Goal: Information Seeking & Learning: Compare options

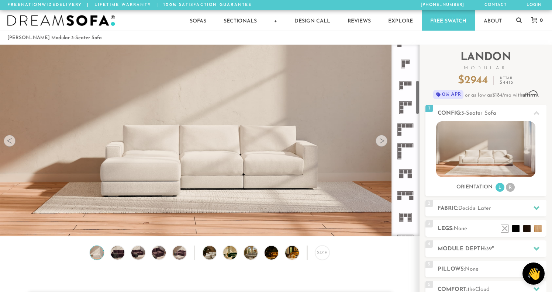
scroll to position [194, 0]
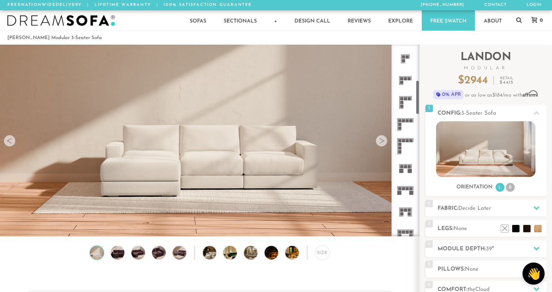
click at [411, 172] on rect at bounding box center [410, 171] width 4 height 4
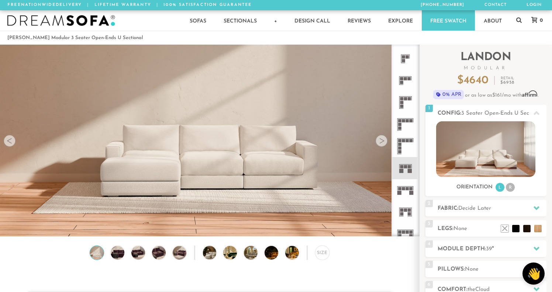
click at [401, 186] on rect at bounding box center [406, 186] width 16 height 0
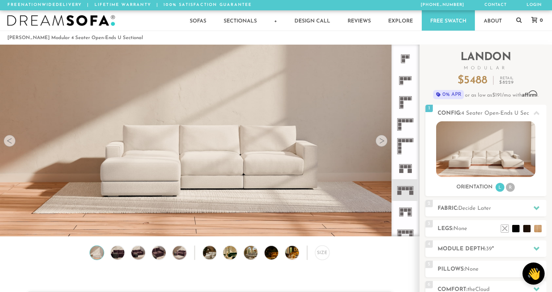
click at [401, 186] on rect at bounding box center [406, 186] width 16 height 0
click at [500, 153] on img at bounding box center [485, 149] width 99 height 56
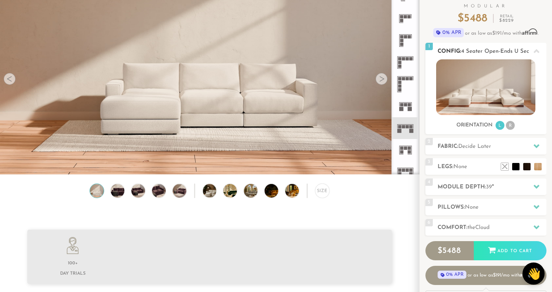
scroll to position [66, 0]
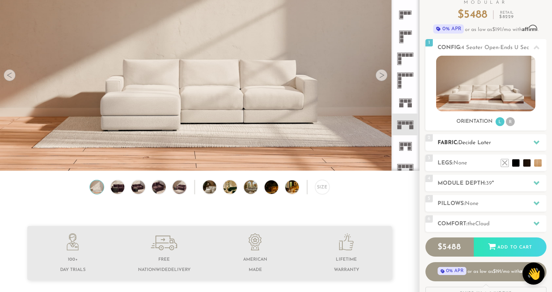
click at [436, 140] on div "2 Fabric: Decide Later" at bounding box center [486, 142] width 121 height 17
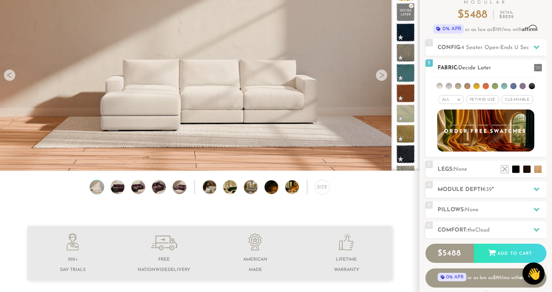
click at [497, 85] on li at bounding box center [495, 86] width 6 height 6
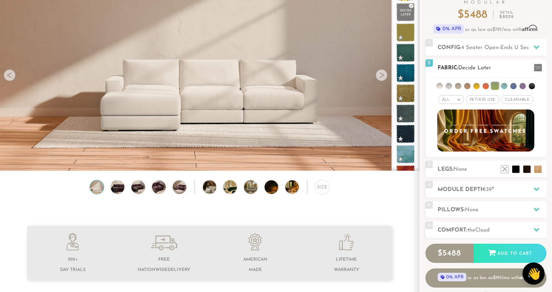
click at [448, 90] on ul at bounding box center [485, 85] width 105 height 14
click at [449, 88] on li at bounding box center [449, 86] width 6 height 6
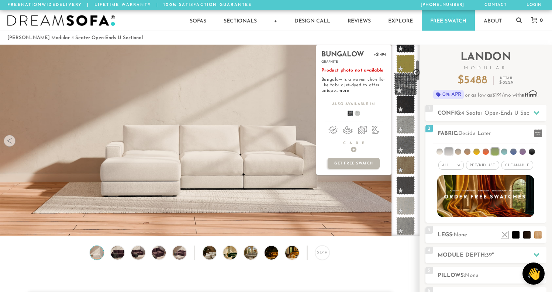
scroll to position [143, 0]
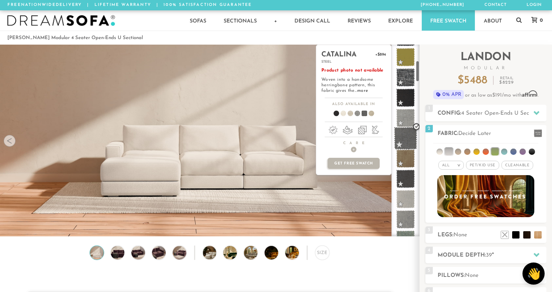
click at [410, 134] on span at bounding box center [405, 138] width 23 height 23
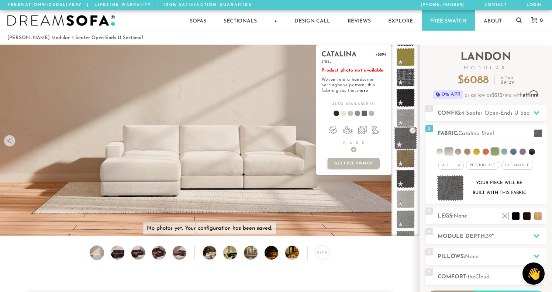
click at [408, 134] on span at bounding box center [405, 138] width 23 height 23
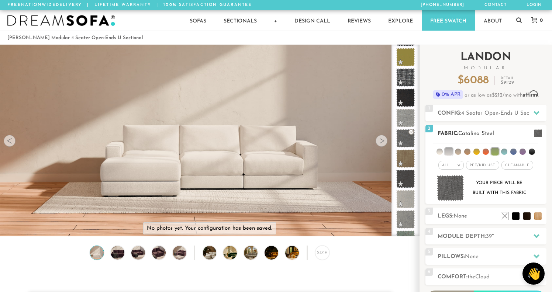
click at [456, 189] on img at bounding box center [450, 188] width 27 height 26
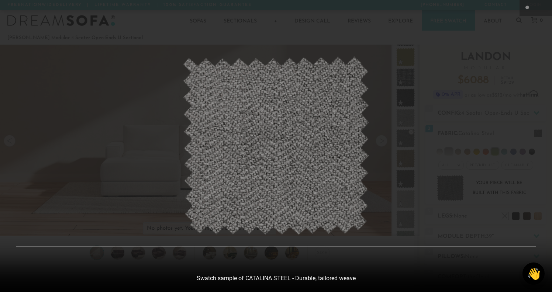
click at [432, 62] on div at bounding box center [276, 146] width 552 height 292
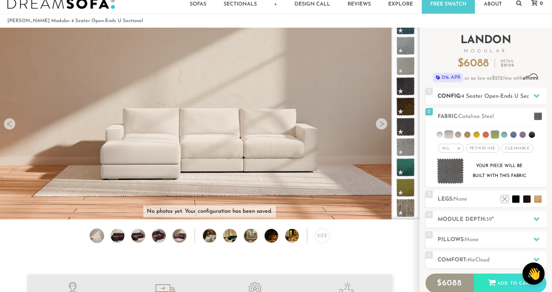
scroll to position [13, 0]
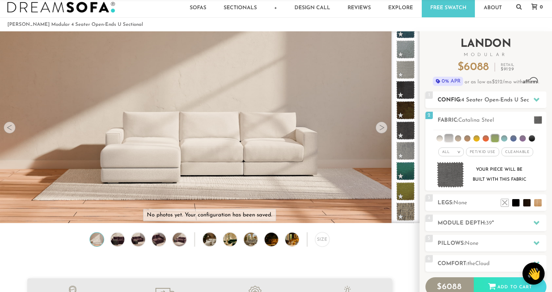
click at [469, 99] on span "4 Seater Open-Ends U Sectional" at bounding box center [503, 100] width 82 height 6
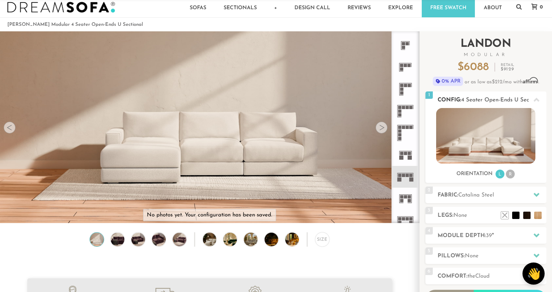
click at [484, 151] on img at bounding box center [485, 136] width 99 height 56
click at [407, 177] on rect at bounding box center [407, 175] width 3 height 3
click at [408, 177] on rect at bounding box center [407, 175] width 3 height 3
click at [10, 128] on div at bounding box center [10, 128] width 12 height 12
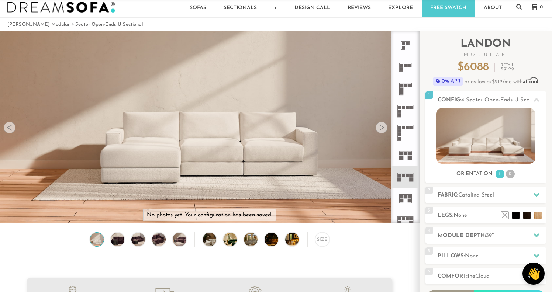
click at [13, 125] on div at bounding box center [10, 128] width 12 height 12
click at [410, 157] on rect at bounding box center [410, 158] width 4 height 4
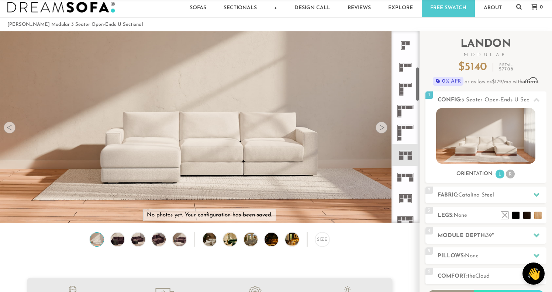
click at [407, 177] on rect at bounding box center [407, 175] width 3 height 3
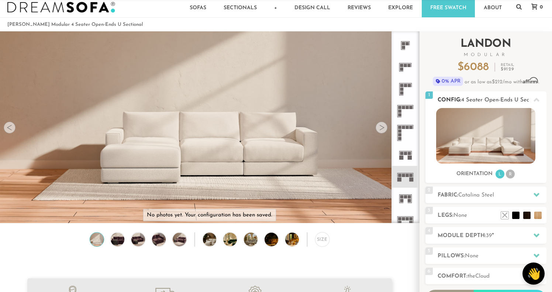
click at [491, 126] on img at bounding box center [485, 136] width 99 height 56
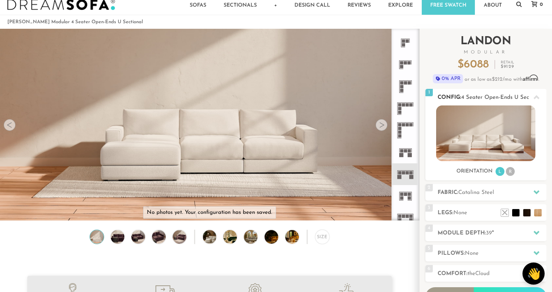
scroll to position [16, 0]
click at [509, 171] on li "R" at bounding box center [510, 171] width 9 height 9
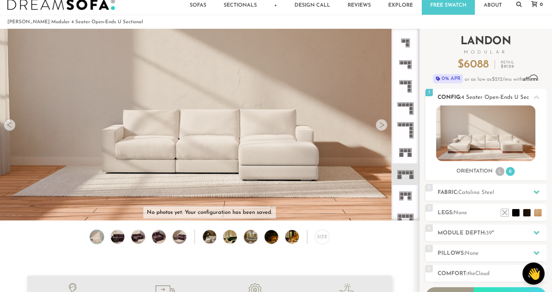
click at [500, 173] on li "L" at bounding box center [500, 171] width 9 height 9
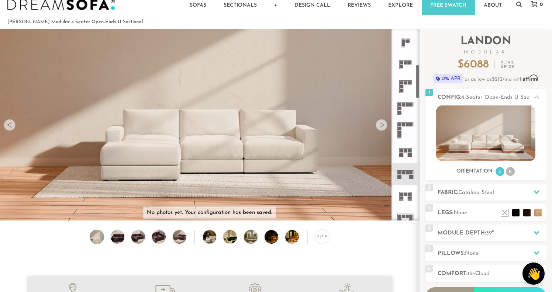
click at [390, 130] on video at bounding box center [209, 100] width 419 height 210
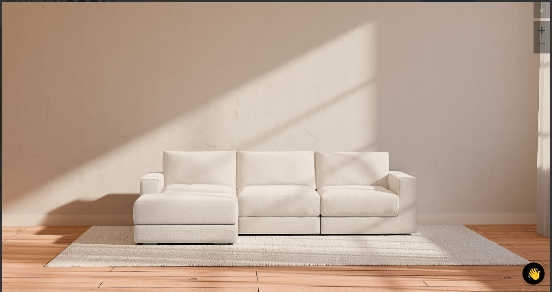
click at [409, 146] on img at bounding box center [276, 93] width 548 height 183
click at [543, 7] on icon at bounding box center [542, 10] width 9 height 9
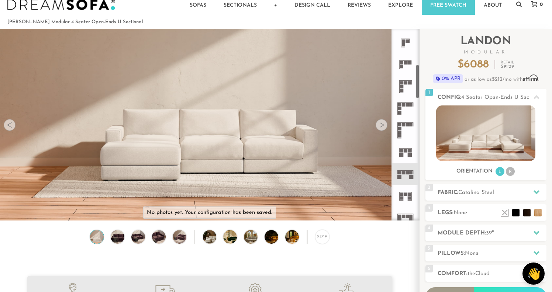
click at [405, 154] on icon at bounding box center [406, 152] width 22 height 22
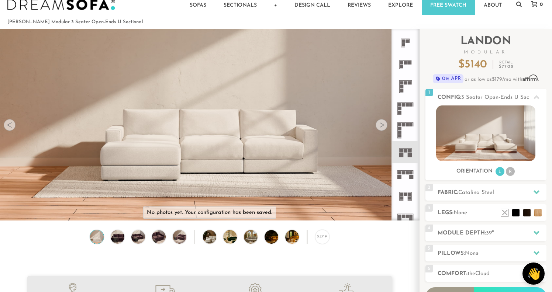
click at [405, 176] on icon at bounding box center [406, 175] width 22 height 22
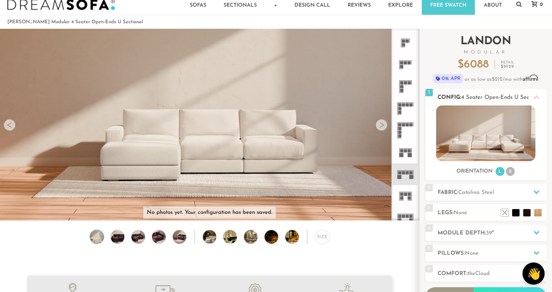
click at [537, 93] on div at bounding box center [537, 97] width 16 height 15
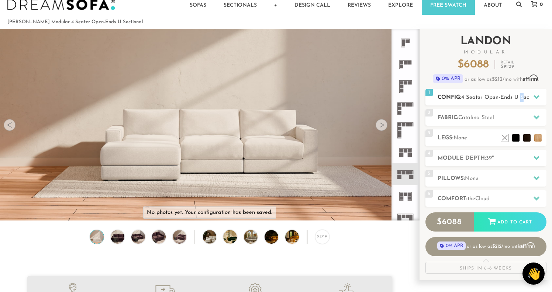
click at [520, 100] on span "4 Seater Open-Ends U Sectional" at bounding box center [503, 98] width 82 height 6
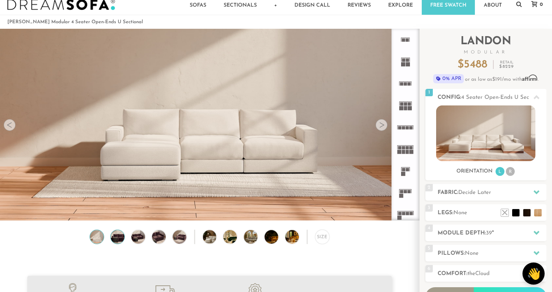
click at [115, 236] on img at bounding box center [117, 237] width 16 height 14
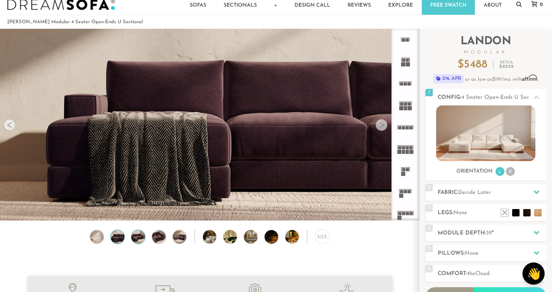
click at [131, 237] on div at bounding box center [138, 237] width 14 height 14
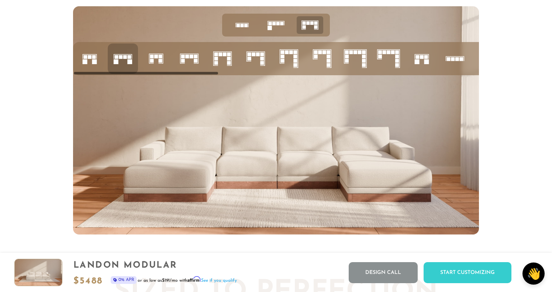
scroll to position [2918, 0]
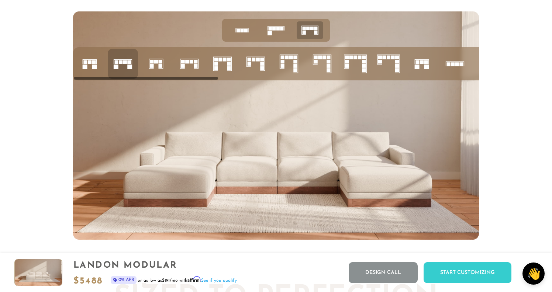
click at [168, 64] on icon at bounding box center [156, 63] width 25 height 25
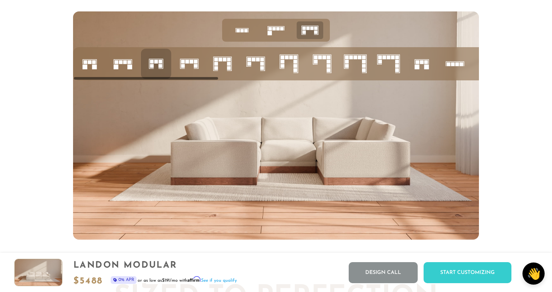
click at [202, 65] on icon at bounding box center [189, 63] width 25 height 25
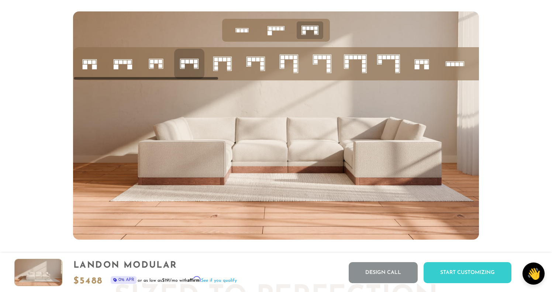
click at [221, 68] on icon at bounding box center [222, 63] width 25 height 25
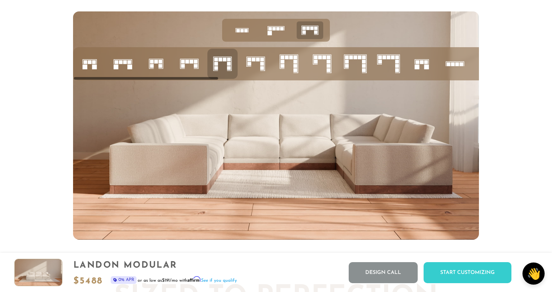
click at [120, 85] on img at bounding box center [276, 125] width 406 height 229
click at [125, 62] on rect at bounding box center [125, 62] width 4 height 4
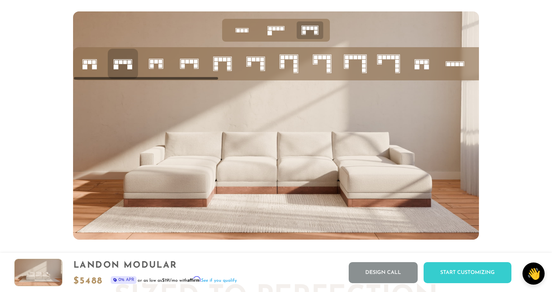
click at [253, 69] on icon at bounding box center [255, 63] width 25 height 25
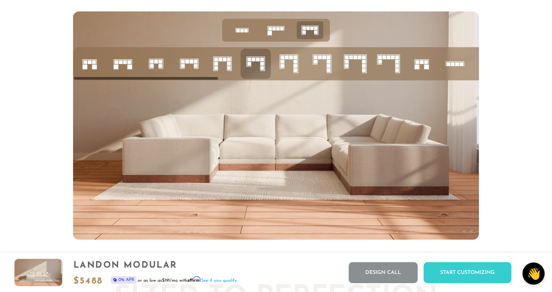
click at [289, 66] on icon at bounding box center [289, 63] width 25 height 25
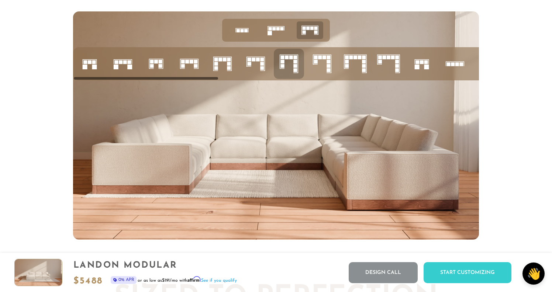
click at [186, 62] on rect at bounding box center [187, 62] width 4 height 4
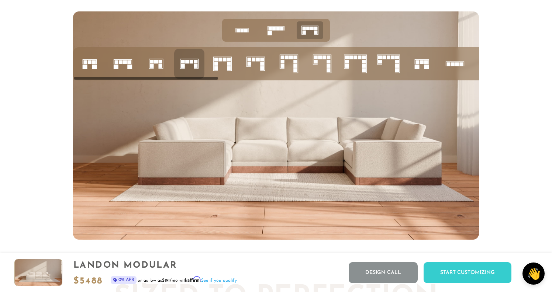
click at [112, 59] on icon at bounding box center [122, 63] width 25 height 25
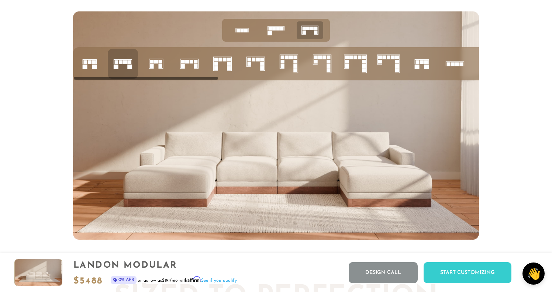
click at [182, 64] on rect at bounding box center [183, 66] width 4 height 4
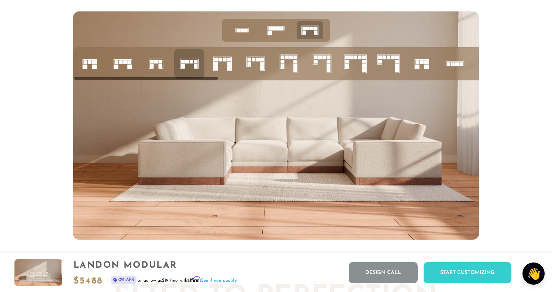
click at [223, 62] on icon at bounding box center [222, 63] width 25 height 25
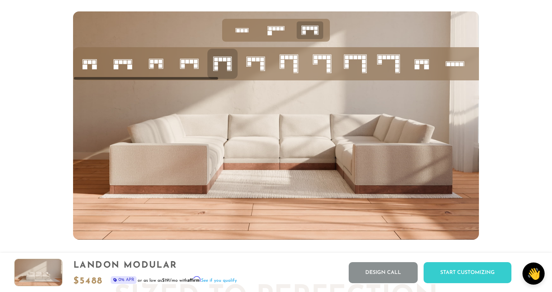
click at [190, 67] on icon at bounding box center [189, 63] width 25 height 25
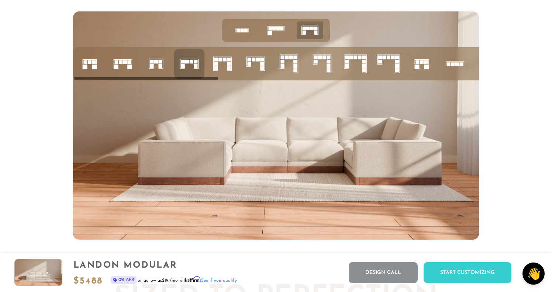
click at [137, 66] on li at bounding box center [123, 64] width 30 height 30
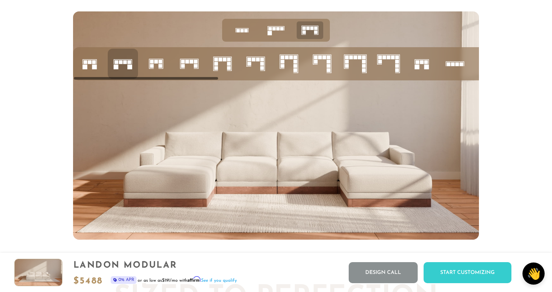
click at [181, 66] on rect at bounding box center [180, 63] width 0 height 9
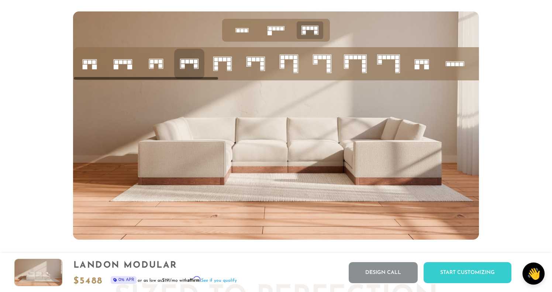
click at [120, 61] on rect at bounding box center [121, 62] width 4 height 4
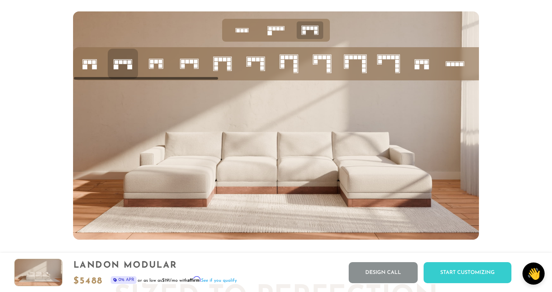
click at [191, 65] on icon at bounding box center [189, 63] width 25 height 25
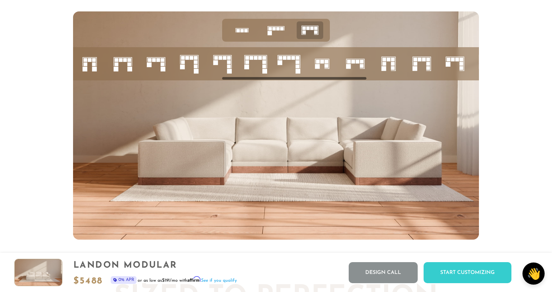
scroll to position [0, 414]
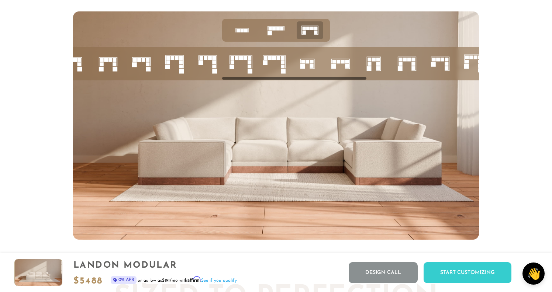
click at [117, 77] on ul at bounding box center [225, 63] width 1130 height 33
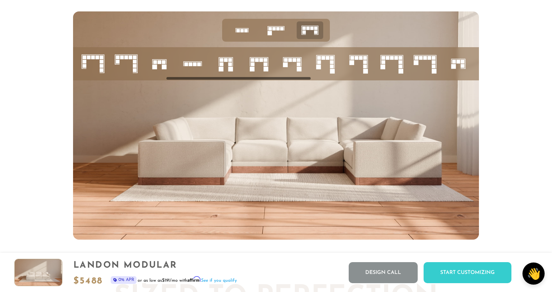
scroll to position [0, 258]
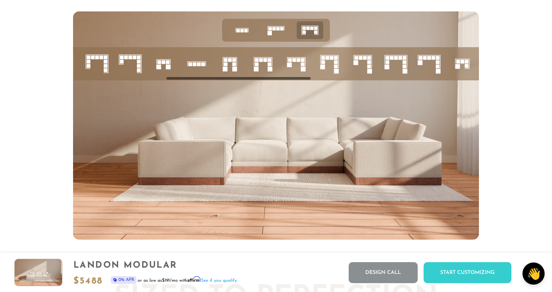
drag, startPoint x: 291, startPoint y: 79, endPoint x: 236, endPoint y: 85, distance: 55.7
click at [236, 85] on div at bounding box center [276, 125] width 406 height 229
click at [258, 63] on rect at bounding box center [257, 64] width 4 height 4
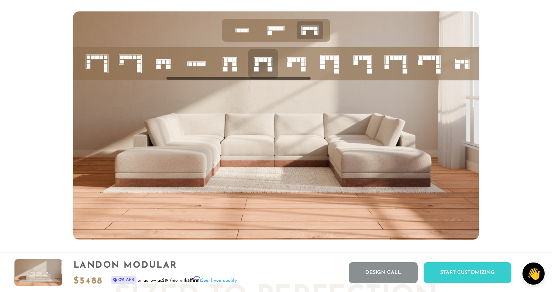
click at [234, 70] on rect at bounding box center [234, 68] width 5 height 5
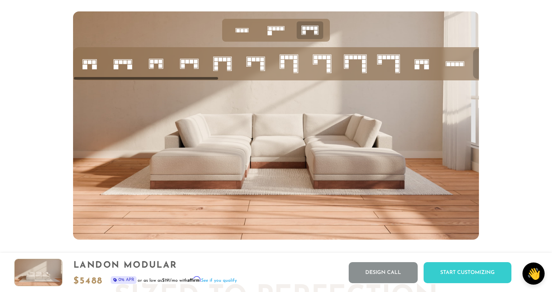
scroll to position [0, 0]
click at [96, 69] on rect at bounding box center [94, 67] width 5 height 5
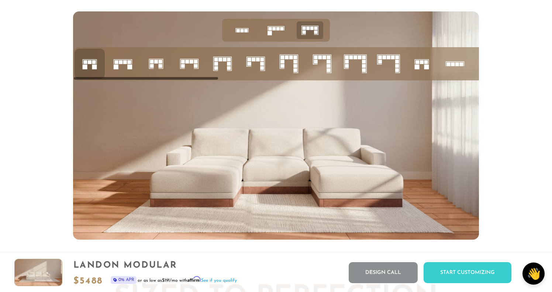
click at [117, 65] on rect at bounding box center [116, 67] width 5 height 5
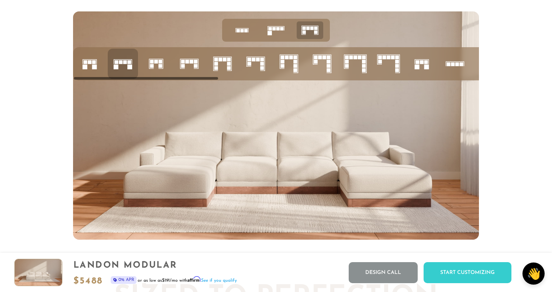
click at [160, 63] on rect at bounding box center [160, 62] width 4 height 4
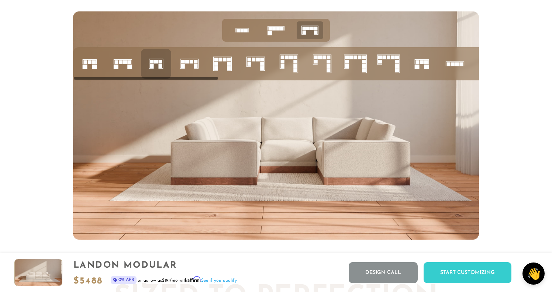
click at [189, 66] on icon at bounding box center [189, 63] width 25 height 25
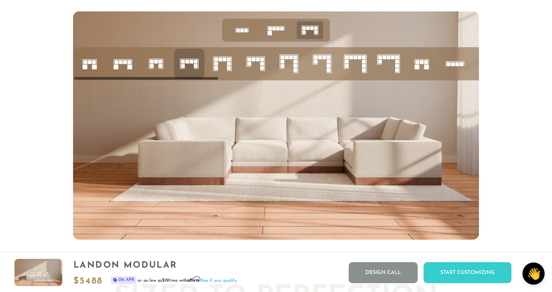
click at [230, 68] on rect at bounding box center [229, 68] width 4 height 4
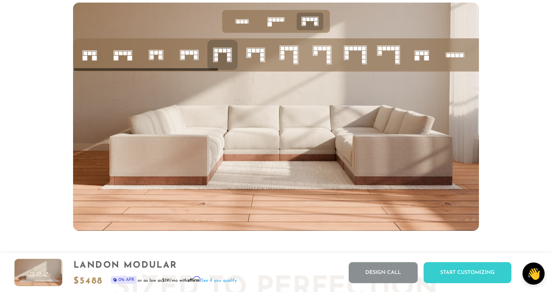
scroll to position [2928, 0]
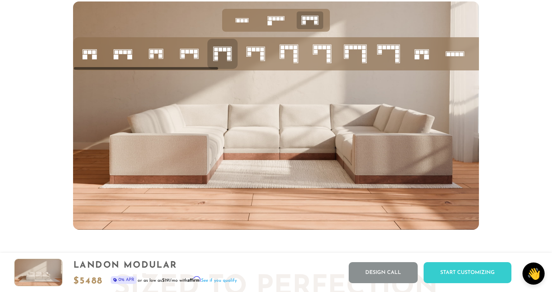
click at [189, 48] on icon at bounding box center [189, 53] width 25 height 25
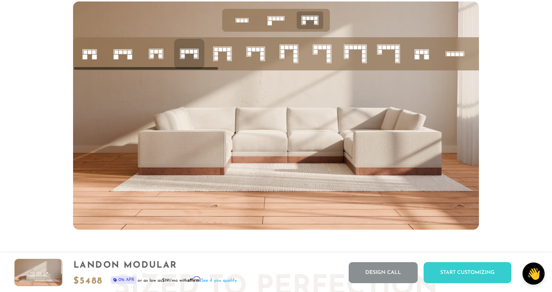
click at [226, 55] on icon at bounding box center [222, 53] width 25 height 25
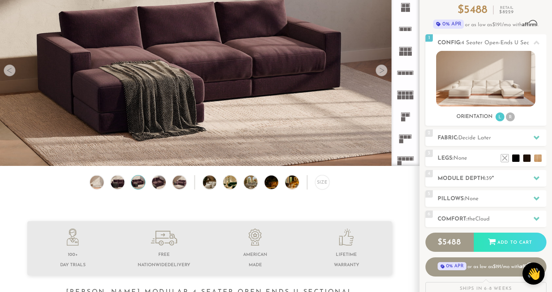
scroll to position [78, 0]
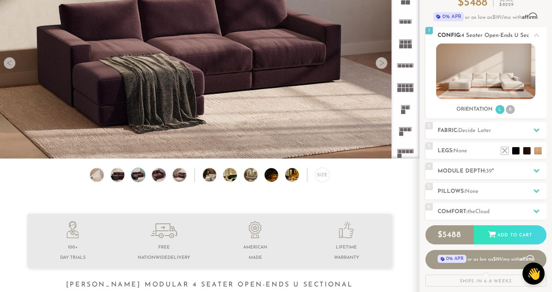
click at [459, 86] on img at bounding box center [485, 72] width 99 height 56
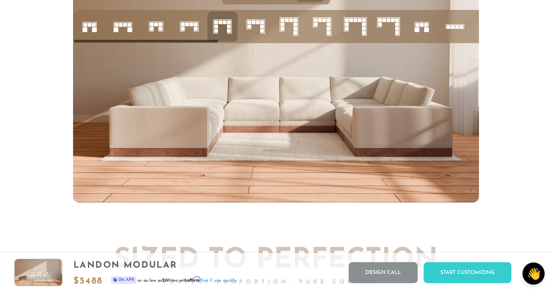
scroll to position [2963, 0]
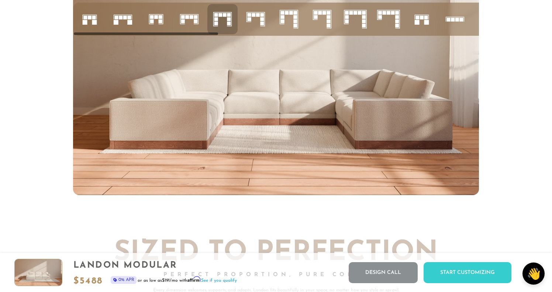
click at [127, 19] on icon at bounding box center [122, 19] width 25 height 25
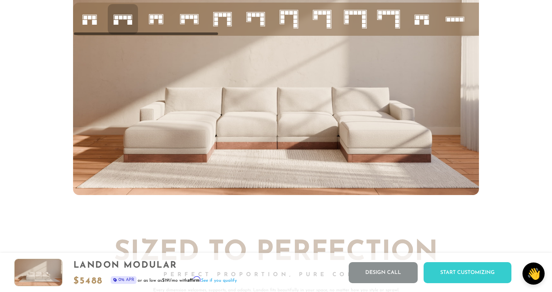
click at [151, 26] on icon at bounding box center [156, 19] width 25 height 25
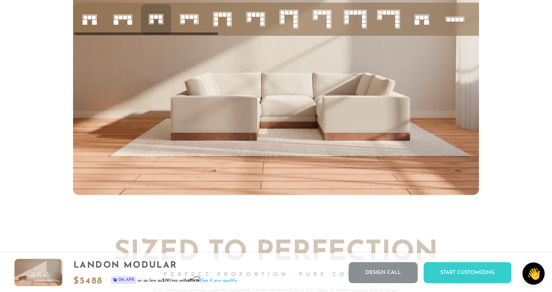
click at [133, 24] on icon at bounding box center [122, 19] width 25 height 25
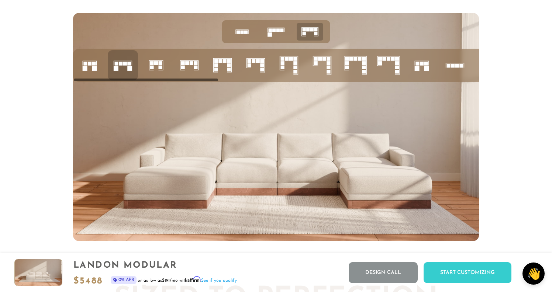
scroll to position [2906, 0]
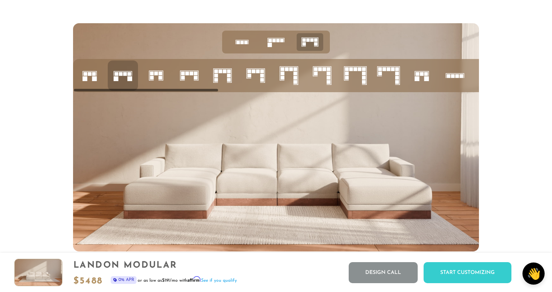
click at [271, 37] on icon at bounding box center [276, 42] width 23 height 23
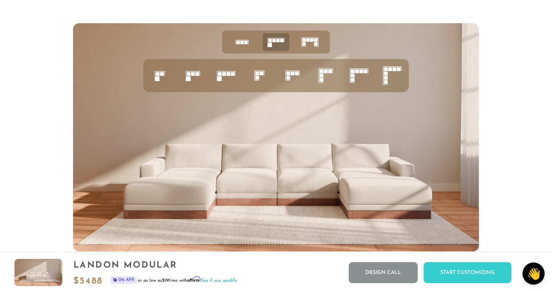
click at [222, 49] on div at bounding box center [276, 44] width 406 height 26
click at [243, 43] on rect at bounding box center [241, 42] width 3 height 3
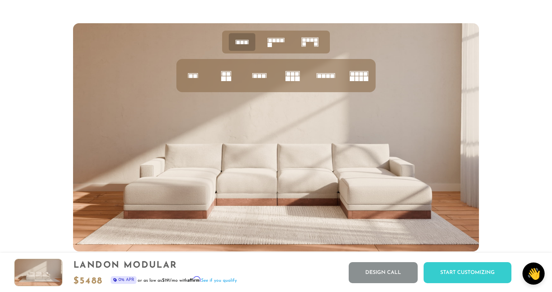
click at [350, 80] on rect at bounding box center [352, 78] width 5 height 5
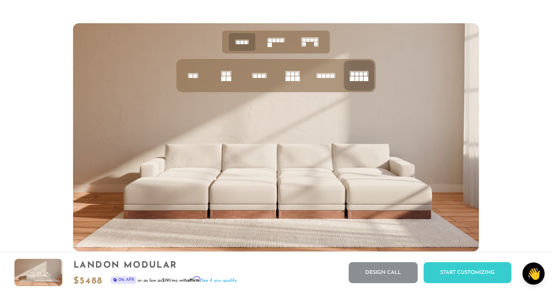
drag, startPoint x: 235, startPoint y: 203, endPoint x: 243, endPoint y: 203, distance: 7.8
click at [236, 203] on img at bounding box center [276, 137] width 406 height 229
click at [307, 57] on div at bounding box center [276, 44] width 406 height 26
click at [307, 51] on icon at bounding box center [310, 42] width 23 height 23
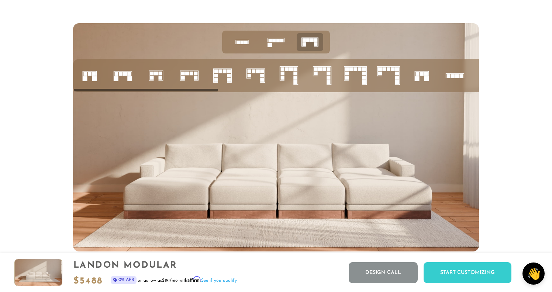
click at [201, 74] on icon at bounding box center [189, 75] width 25 height 25
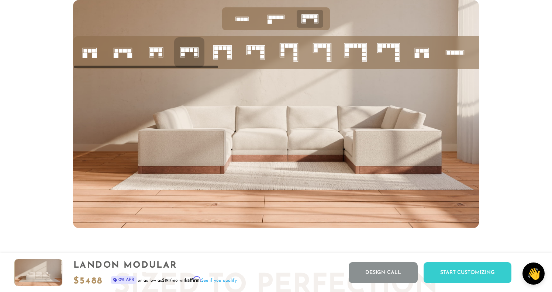
scroll to position [2931, 0]
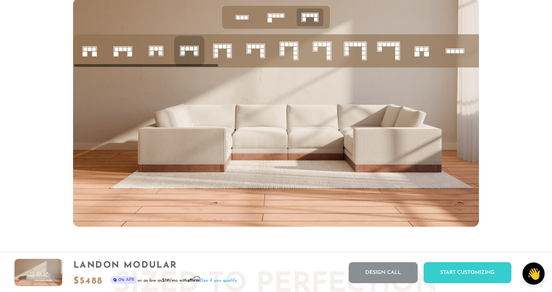
click at [227, 55] on rect at bounding box center [229, 55] width 4 height 4
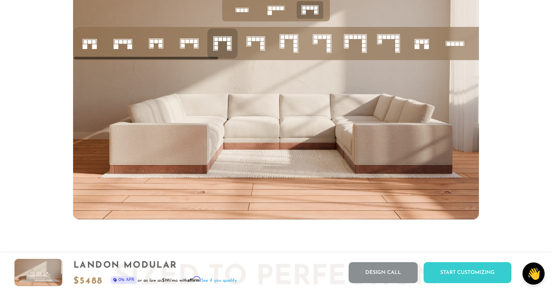
scroll to position [2936, 0]
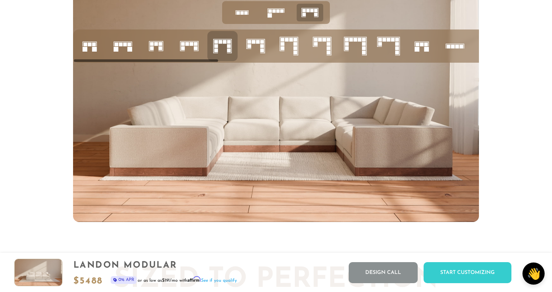
click at [181, 49] on rect at bounding box center [180, 45] width 0 height 9
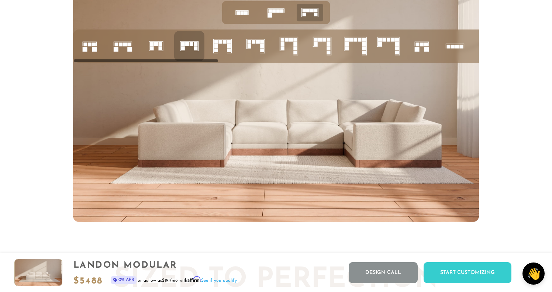
click at [168, 50] on icon at bounding box center [156, 46] width 25 height 25
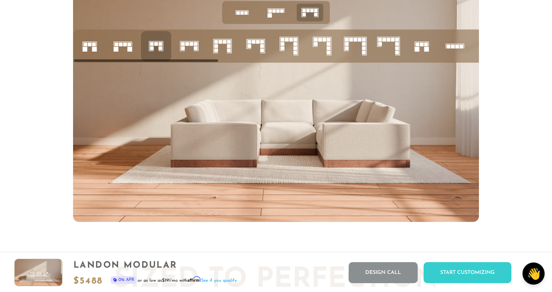
click at [189, 53] on icon at bounding box center [189, 46] width 25 height 25
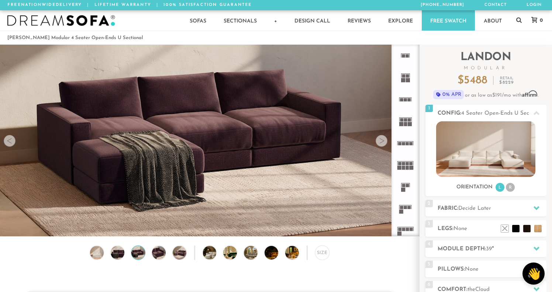
scroll to position [0, 0]
click at [404, 165] on rect at bounding box center [403, 163] width 3 height 3
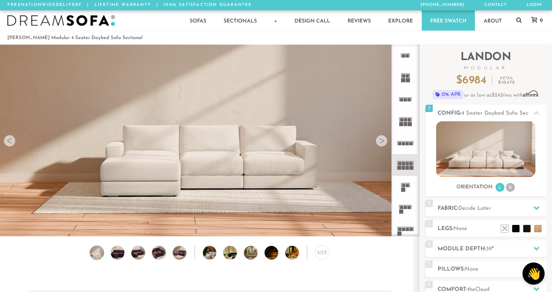
click at [403, 138] on icon at bounding box center [406, 144] width 22 height 22
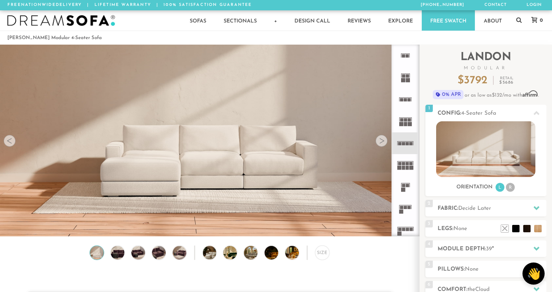
click at [404, 120] on icon at bounding box center [406, 121] width 22 height 22
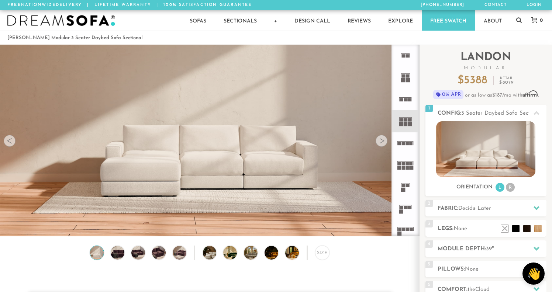
click at [406, 90] on icon at bounding box center [406, 100] width 22 height 22
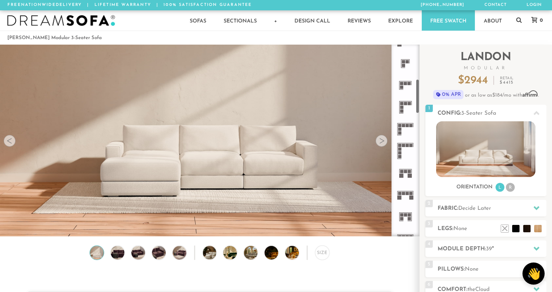
scroll to position [188, 0]
click at [405, 194] on rect at bounding box center [403, 194] width 3 height 3
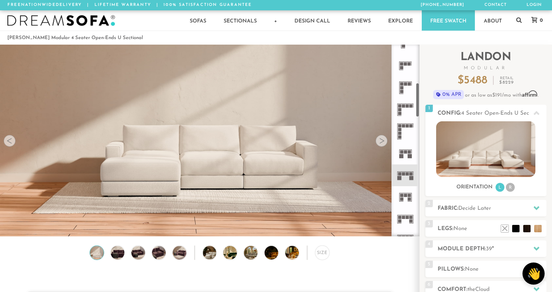
scroll to position [210, 0]
click at [407, 186] on icon at bounding box center [406, 197] width 22 height 22
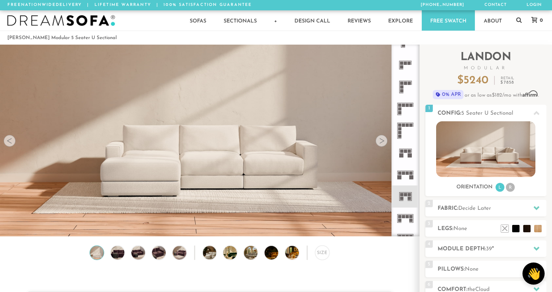
click at [407, 194] on rect at bounding box center [405, 194] width 3 height 3
click at [401, 209] on icon at bounding box center [406, 219] width 22 height 22
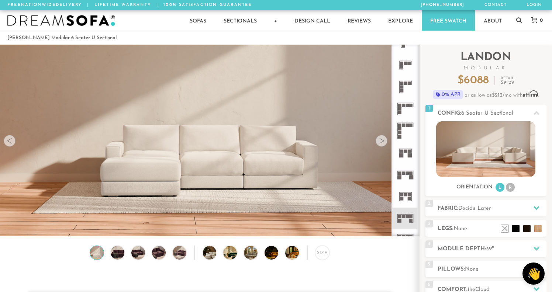
click at [401, 214] on icon at bounding box center [406, 219] width 22 height 22
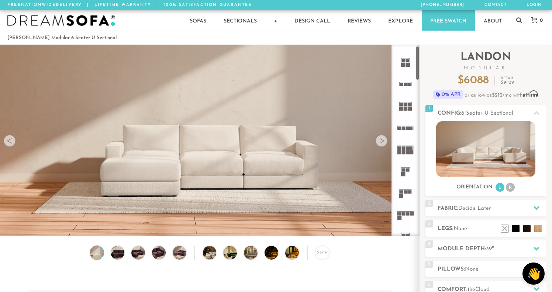
scroll to position [7, 0]
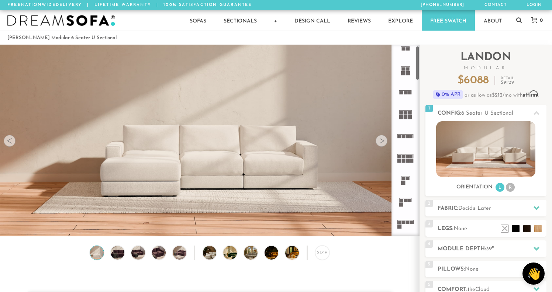
click at [409, 164] on icon at bounding box center [406, 158] width 22 height 22
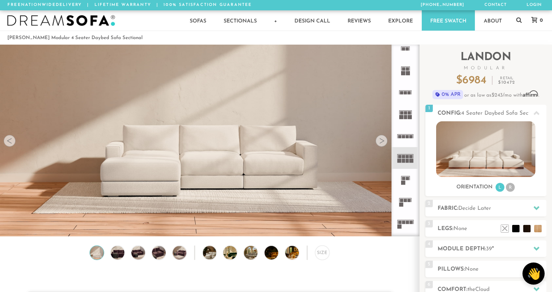
click at [403, 180] on rect at bounding box center [403, 178] width 3 height 3
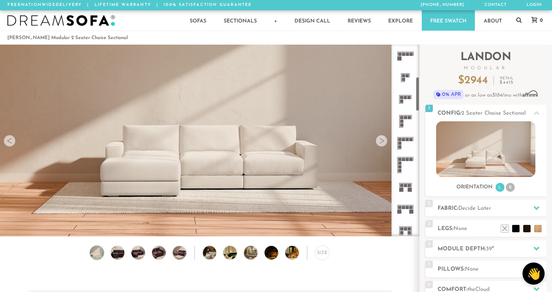
scroll to position [176, 0]
click at [406, 211] on icon at bounding box center [406, 209] width 22 height 22
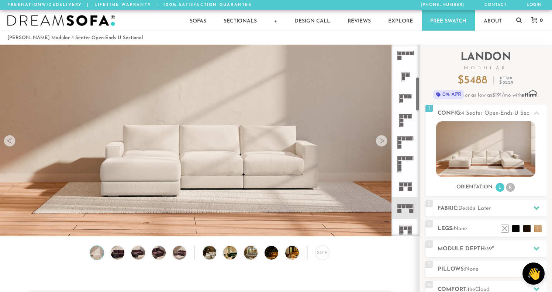
click at [404, 210] on icon at bounding box center [406, 209] width 22 height 22
click at [508, 186] on li "R" at bounding box center [510, 187] width 9 height 9
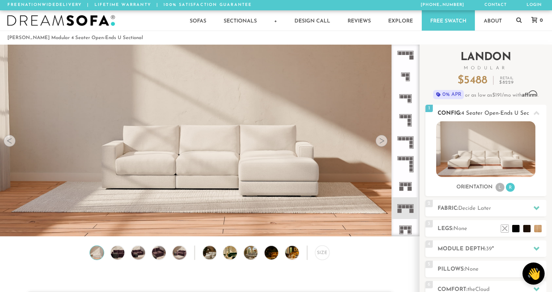
click at [497, 189] on li "L" at bounding box center [500, 187] width 9 height 9
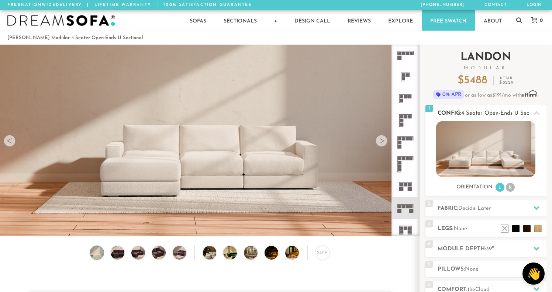
click at [438, 145] on img at bounding box center [485, 149] width 99 height 56
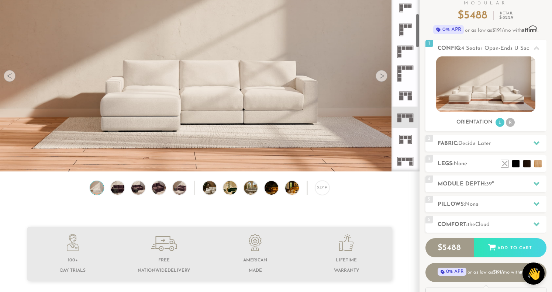
scroll to position [203, 0]
click at [409, 164] on icon at bounding box center [406, 161] width 22 height 22
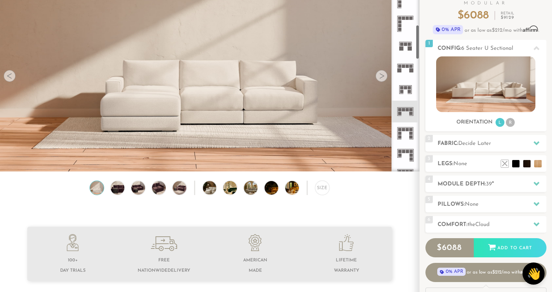
scroll to position [254, 0]
click at [402, 126] on icon at bounding box center [406, 131] width 22 height 22
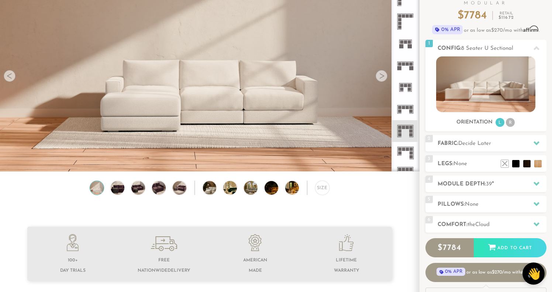
click at [402, 151] on rect at bounding box center [403, 149] width 3 height 3
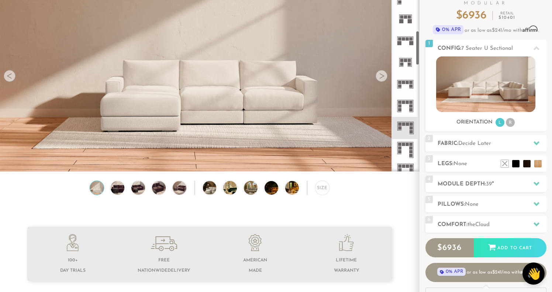
click at [402, 150] on icon at bounding box center [406, 150] width 22 height 22
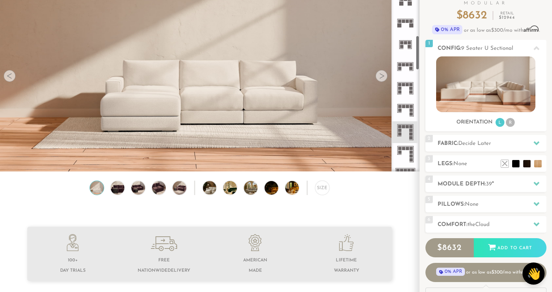
scroll to position [309, 0]
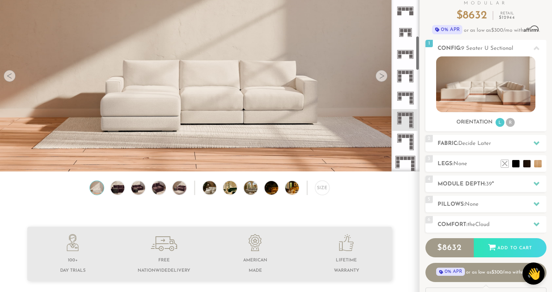
click at [405, 140] on icon at bounding box center [406, 142] width 22 height 22
click at [403, 168] on icon at bounding box center [406, 164] width 22 height 22
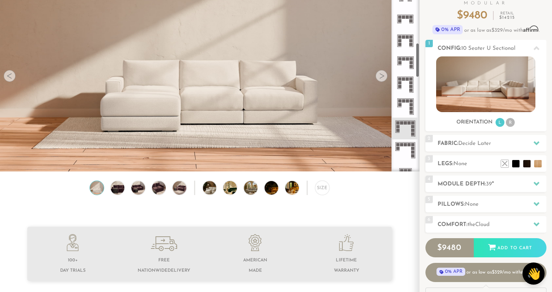
scroll to position [346, 0]
click at [404, 154] on icon at bounding box center [406, 149] width 22 height 22
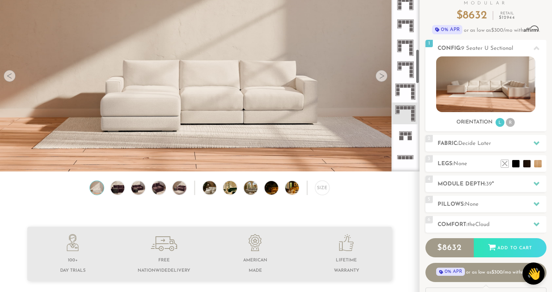
scroll to position [384, 0]
click at [404, 154] on icon at bounding box center [406, 155] width 22 height 22
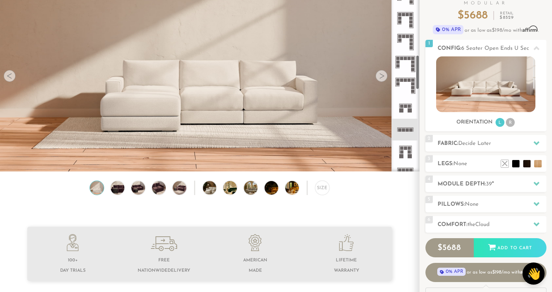
scroll to position [422, 0]
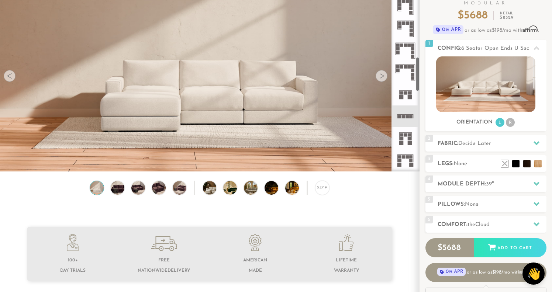
click at [404, 137] on icon at bounding box center [406, 138] width 22 height 22
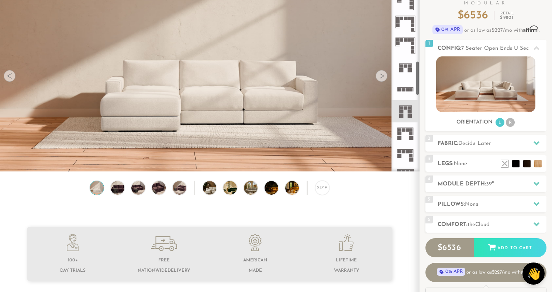
scroll to position [450, 0]
click at [403, 137] on icon at bounding box center [406, 132] width 22 height 22
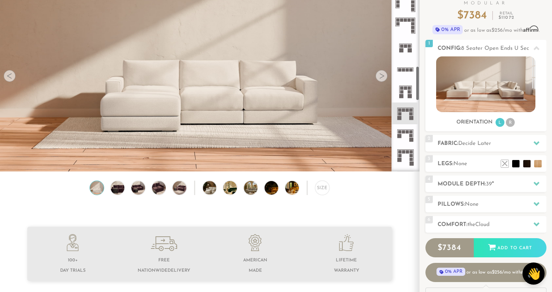
scroll to position [474, 0]
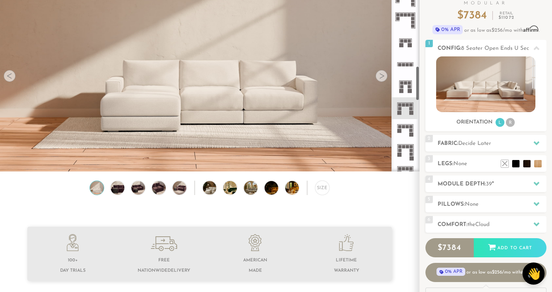
click at [406, 151] on icon at bounding box center [406, 152] width 22 height 22
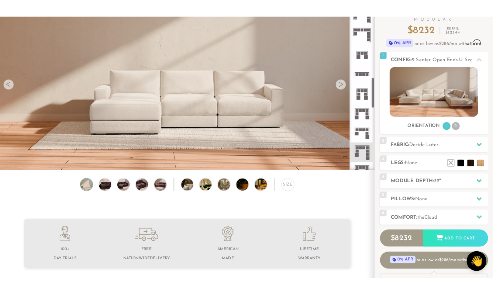
scroll to position [485, 0]
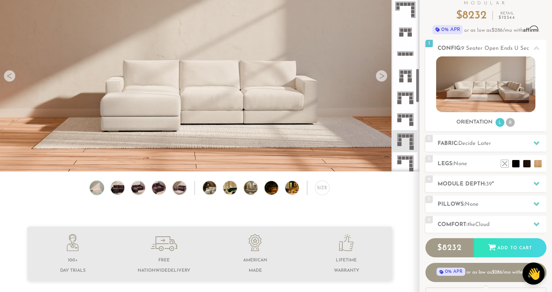
click at [405, 154] on icon at bounding box center [406, 163] width 22 height 22
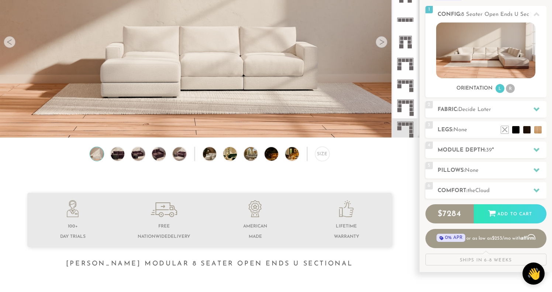
scroll to position [100, 0]
